Goal: Task Accomplishment & Management: Manage account settings

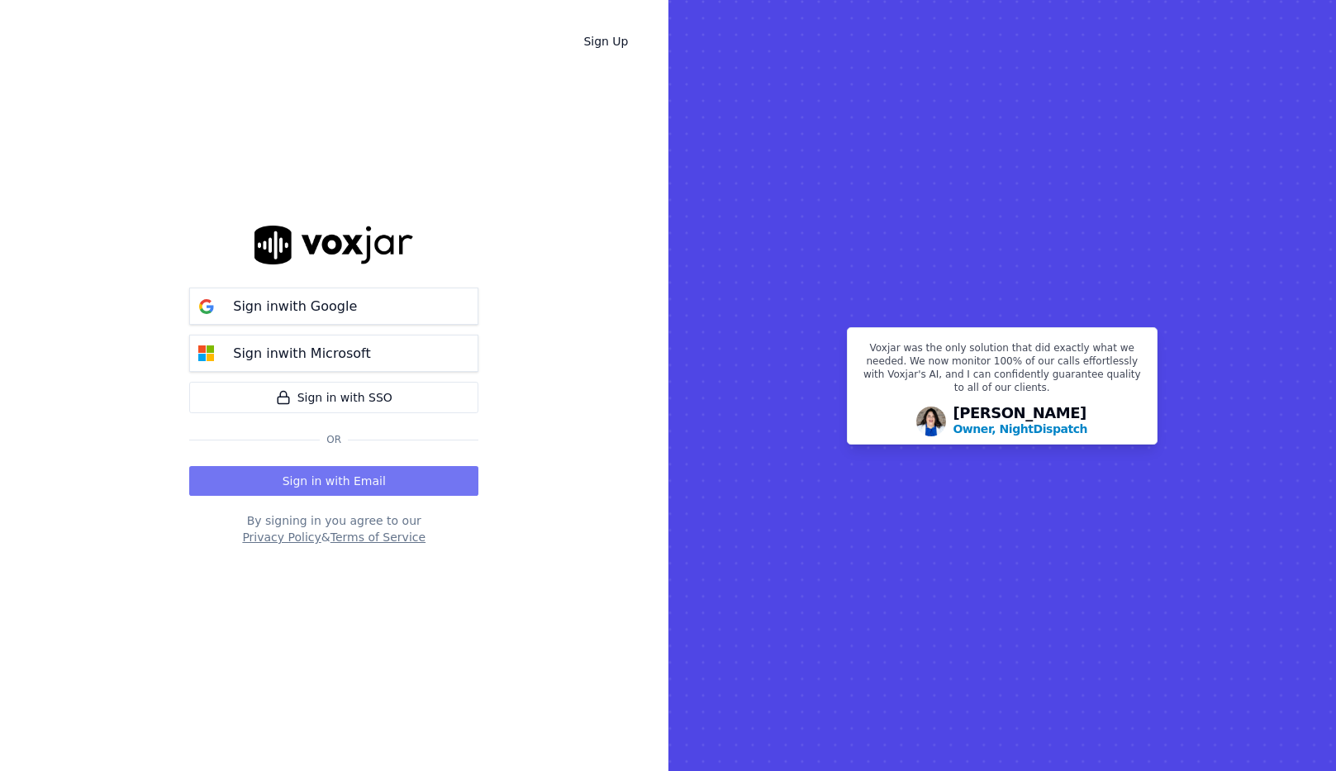
click at [320, 488] on button "Sign in with Email" at bounding box center [333, 481] width 289 height 30
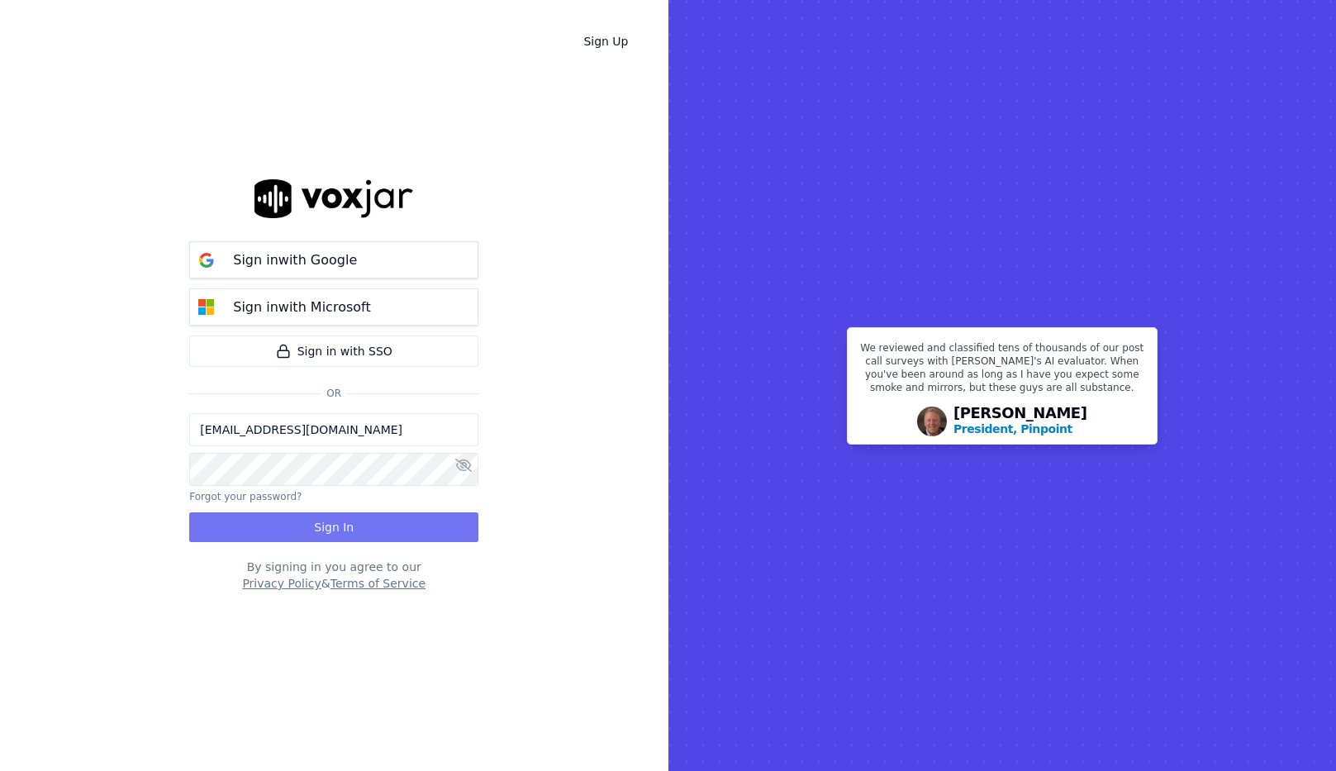
drag, startPoint x: 327, startPoint y: 519, endPoint x: 26, endPoint y: 600, distance: 312.2
click at [326, 519] on button "Sign In" at bounding box center [333, 527] width 289 height 30
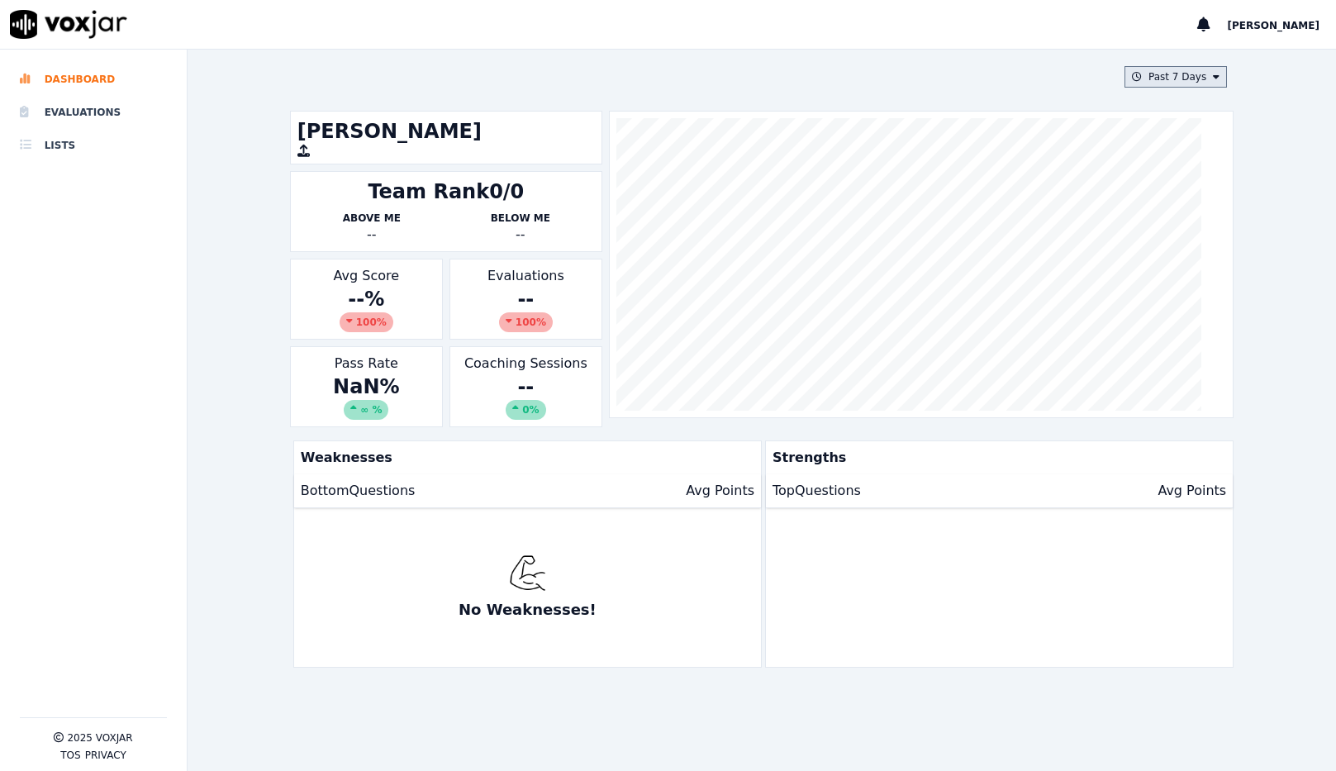
click at [1148, 83] on button "Past 7 Days" at bounding box center [1175, 76] width 102 height 21
click at [1151, 192] on div "Past 30 Days" at bounding box center [1183, 186] width 64 height 13
click at [1186, 280] on button "Add" at bounding box center [1202, 267] width 32 height 26
